Goal: Navigation & Orientation: Find specific page/section

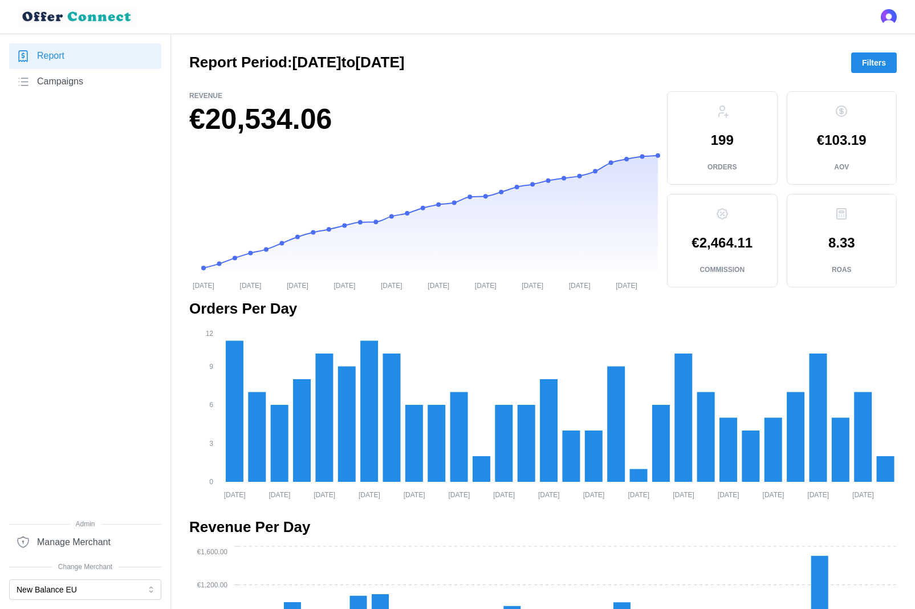
click at [68, 603] on nav "Report Campaigns Admin Manage Merchant Change Merchant New Balance EU" at bounding box center [85, 321] width 171 height 575
click at [60, 595] on button "New Balance EU" at bounding box center [85, 589] width 152 height 21
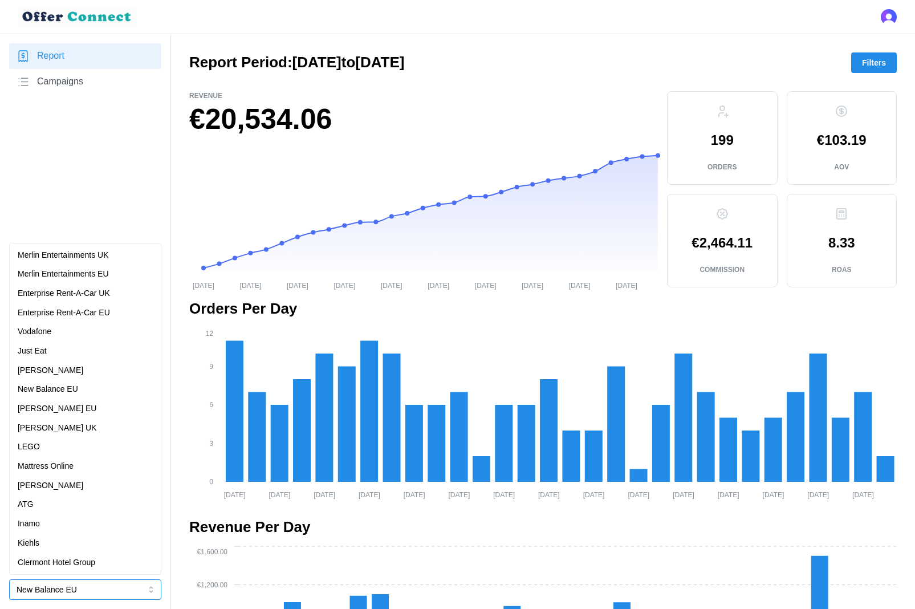
click at [74, 543] on div "Kiehls" at bounding box center [85, 543] width 135 height 13
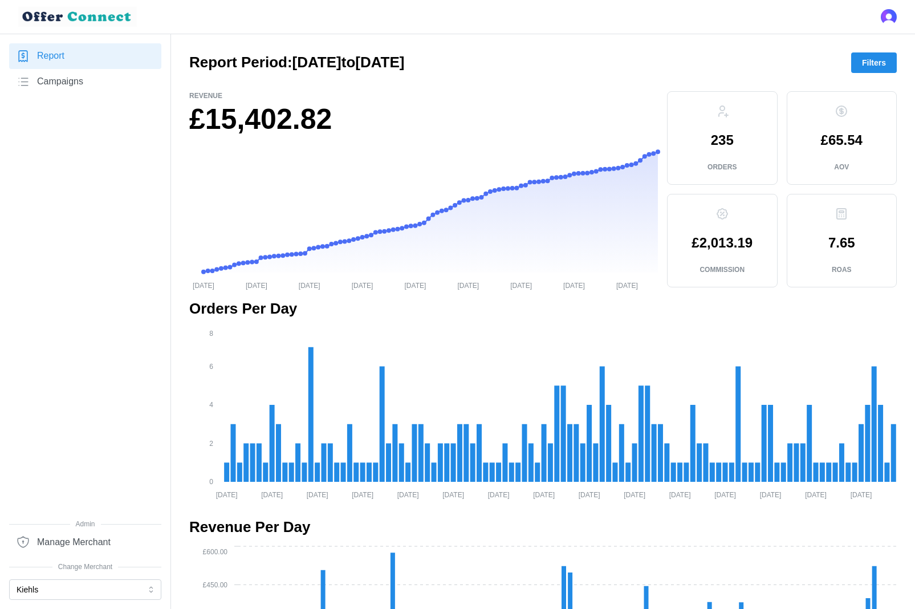
click at [62, 79] on span "Campaigns" at bounding box center [60, 82] width 46 height 14
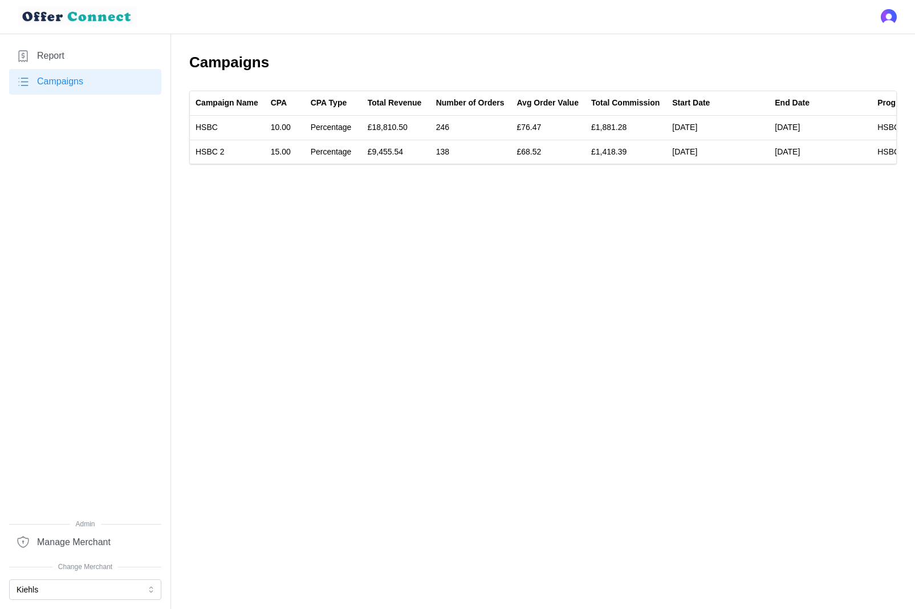
click at [66, 60] on link "Report" at bounding box center [85, 56] width 152 height 26
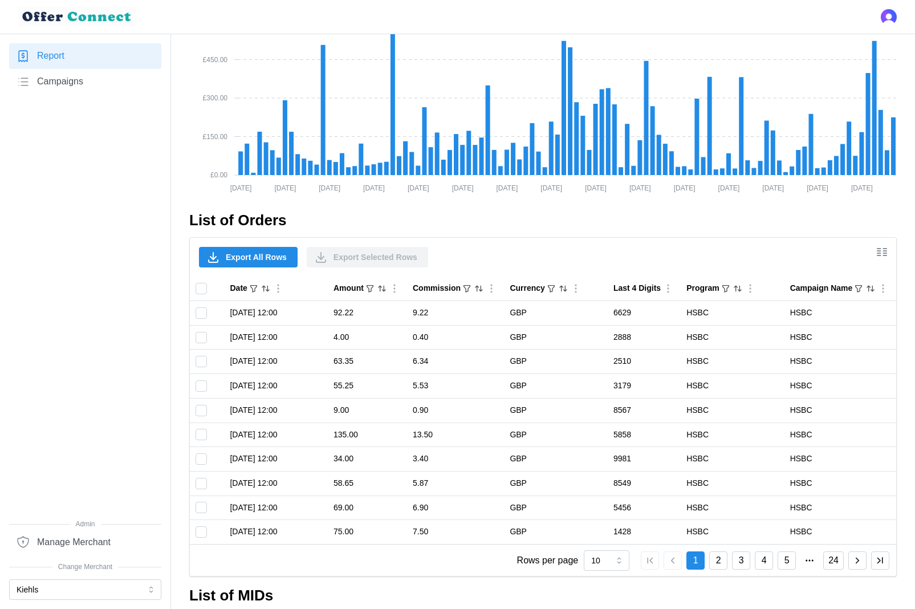
scroll to position [245, 0]
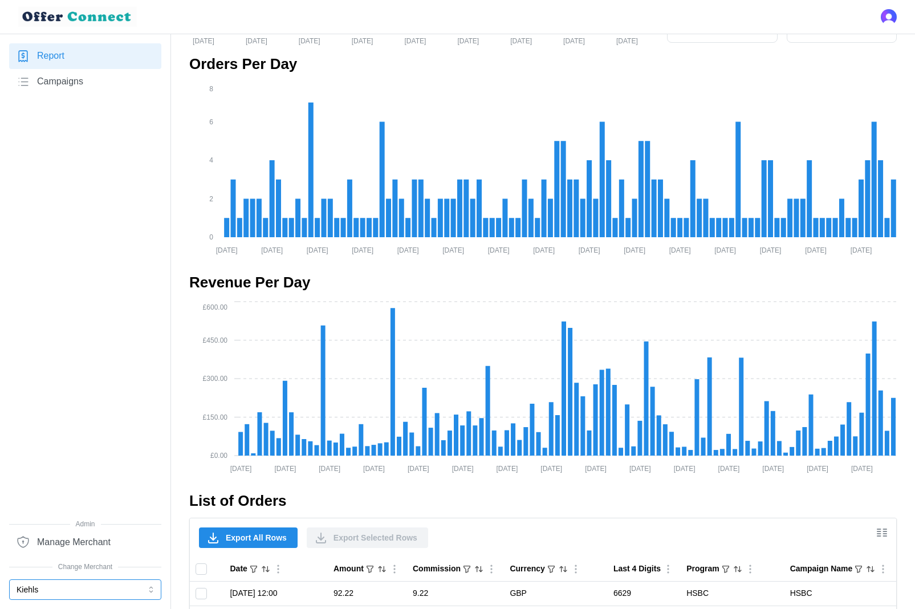
click at [56, 594] on button "Kiehls" at bounding box center [85, 589] width 152 height 21
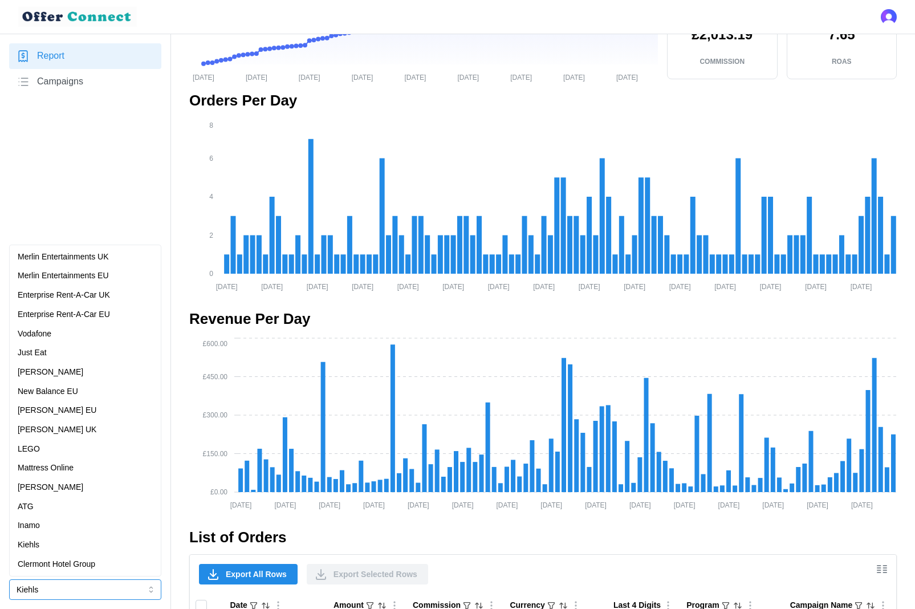
scroll to position [212, 0]
